Goal: Transaction & Acquisition: Purchase product/service

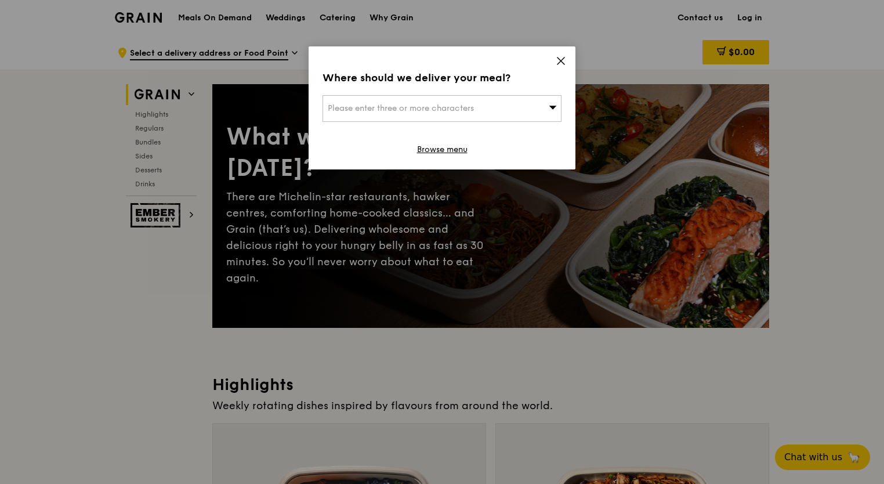
click at [557, 58] on icon at bounding box center [561, 61] width 10 height 10
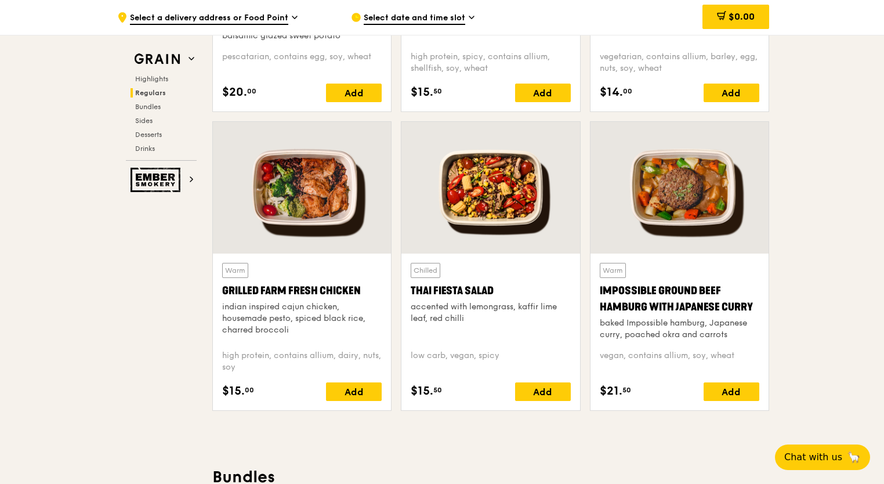
scroll to position [1045, 0]
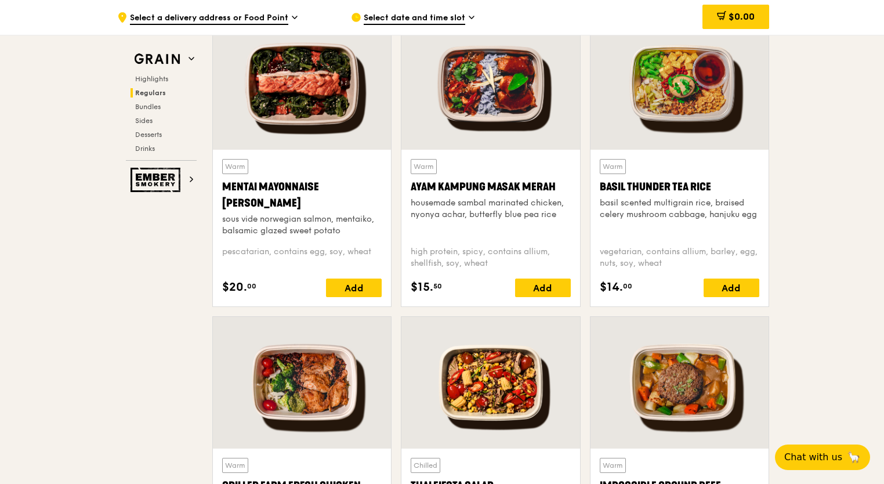
click at [491, 82] on div at bounding box center [491, 84] width 178 height 132
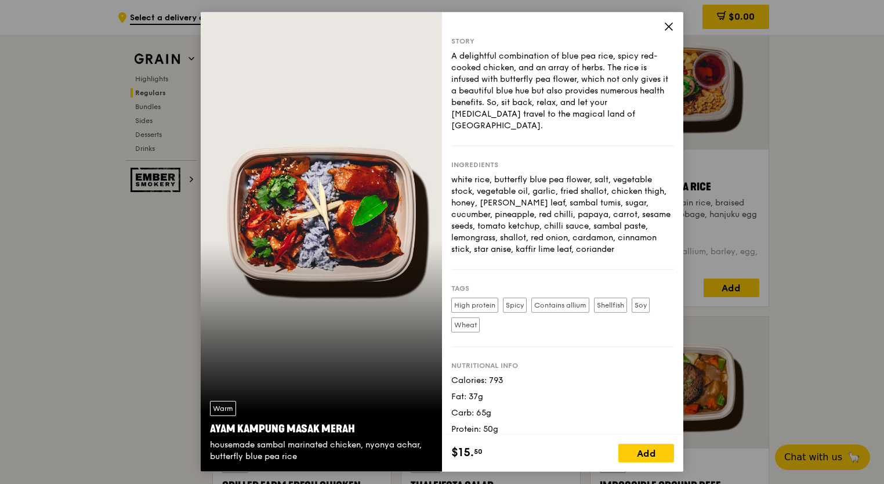
click at [670, 24] on icon at bounding box center [669, 26] width 10 height 10
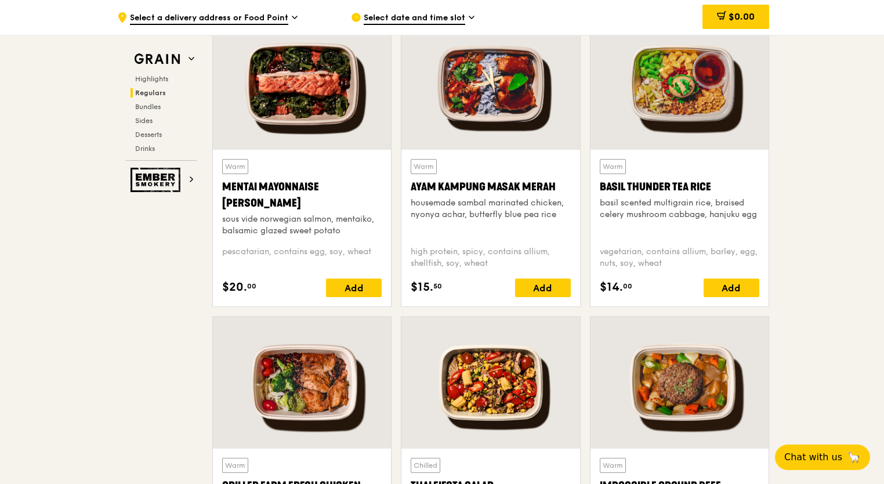
drag, startPoint x: 559, startPoint y: 185, endPoint x: 405, endPoint y: 182, distance: 154.4
click at [405, 182] on div "Warm Ayam [GEOGRAPHIC_DATA] housemade sambal marinated chicken, nyonya achar, b…" at bounding box center [491, 228] width 178 height 157
copy div "Ayam Kampung Masak Merah"
